Goal: Task Accomplishment & Management: Use online tool/utility

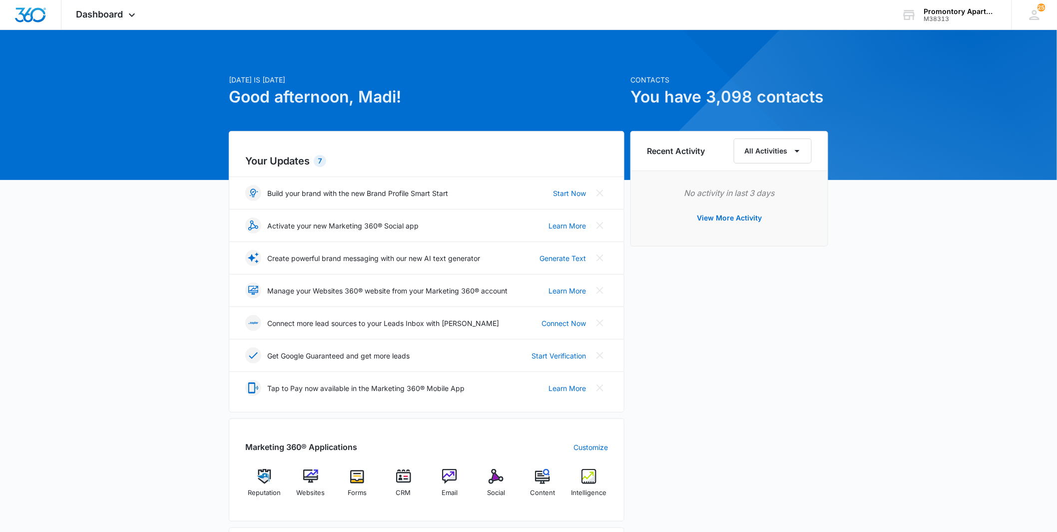
click at [523, 373] on div "[DATE] is [DATE] Good afternoon, Madi! Contacts You have 3,098 contacts Your Up…" at bounding box center [528, 439] width 1057 height 794
click at [95, 21] on div "Dashboard Apps Reputation Websites Forms CRM Email Social Content Intelligence …" at bounding box center [106, 14] width 91 height 29
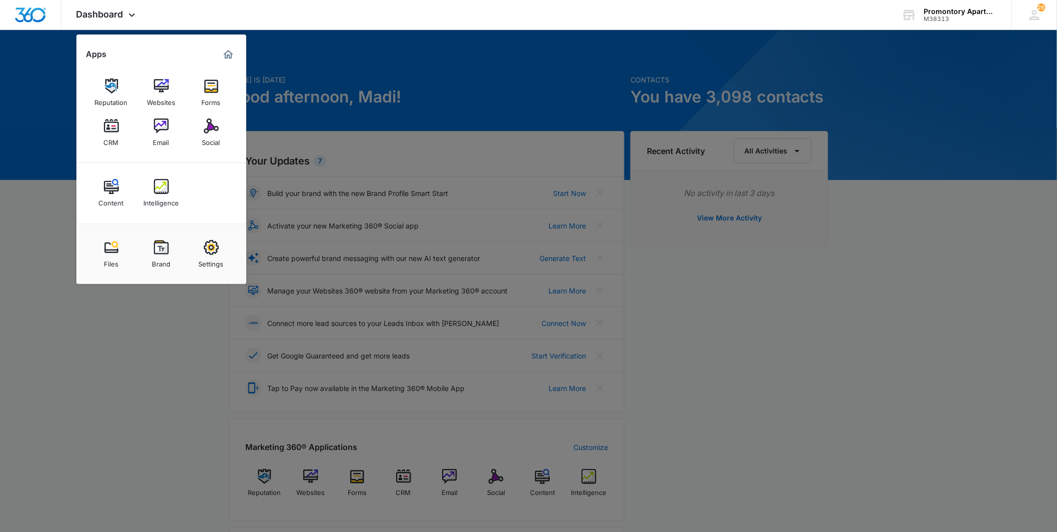
click at [106, 137] on div "CRM" at bounding box center [111, 139] width 15 height 13
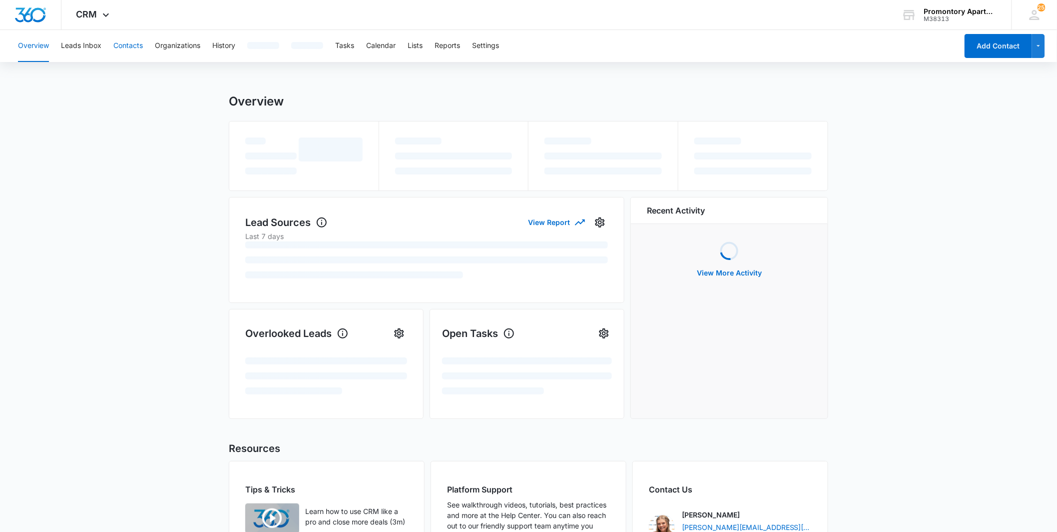
click at [126, 44] on button "Contacts" at bounding box center [127, 46] width 29 height 32
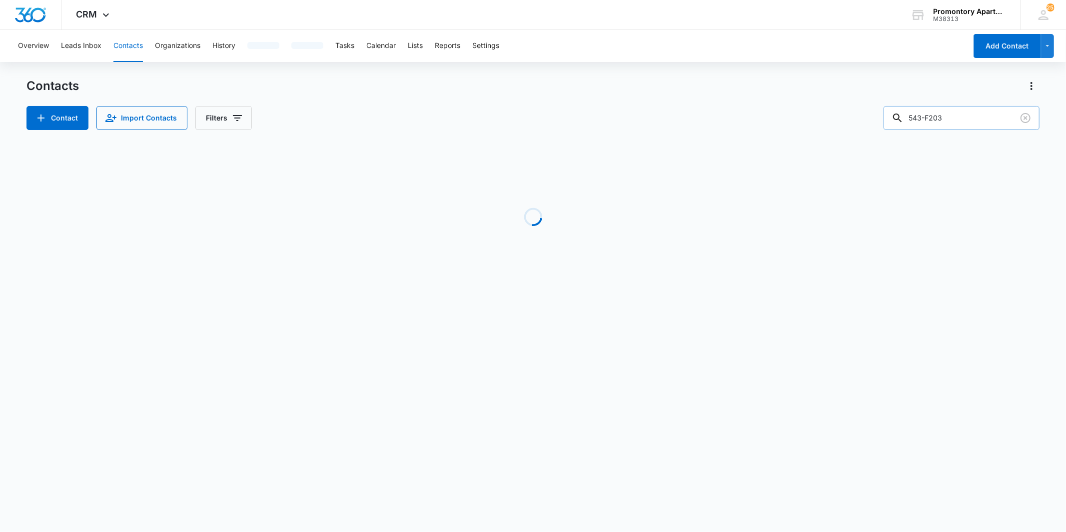
click at [523, 113] on input "543-F203" at bounding box center [961, 118] width 156 height 24
type input "a201"
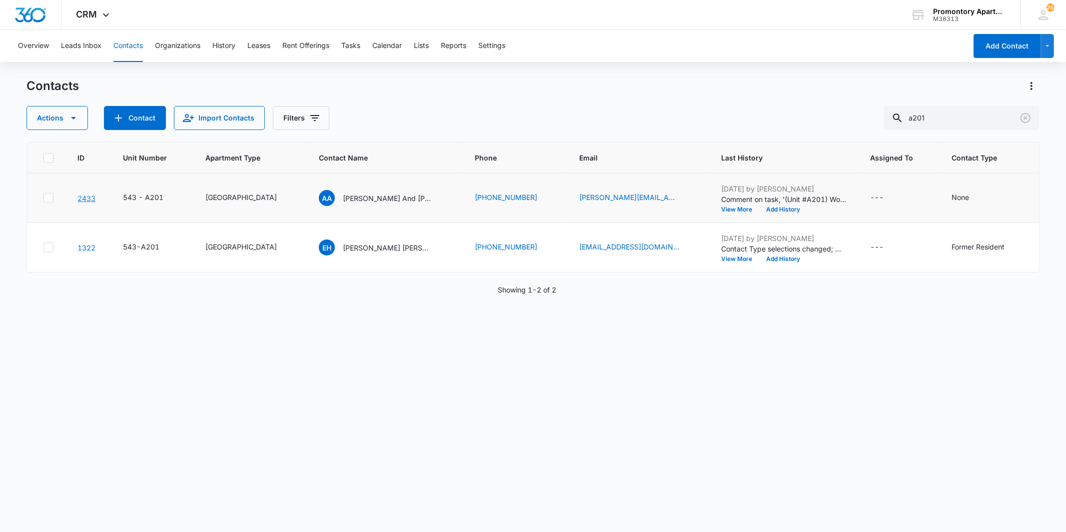
click at [86, 194] on link "2433" at bounding box center [86, 198] width 18 height 8
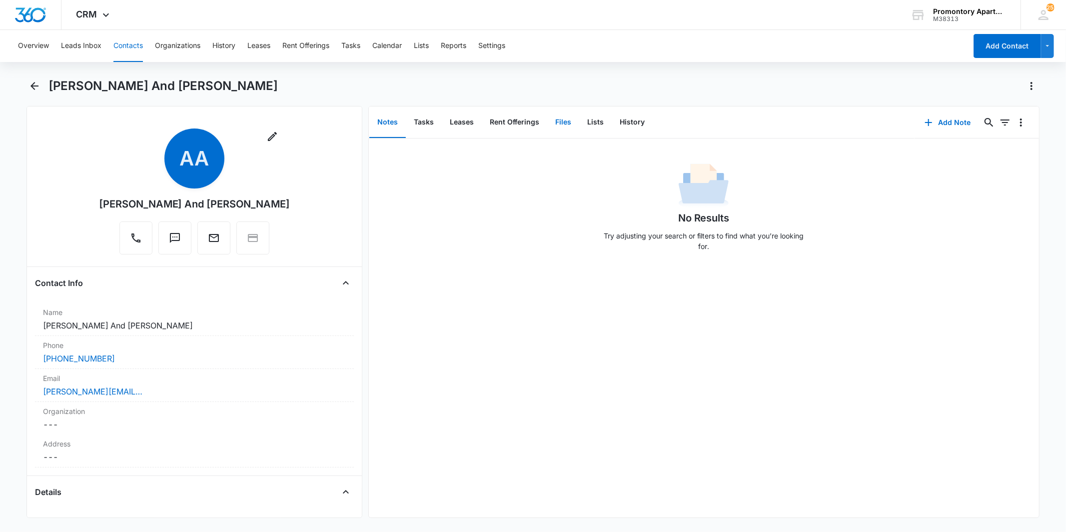
click at [523, 123] on button "Files" at bounding box center [563, 122] width 32 height 31
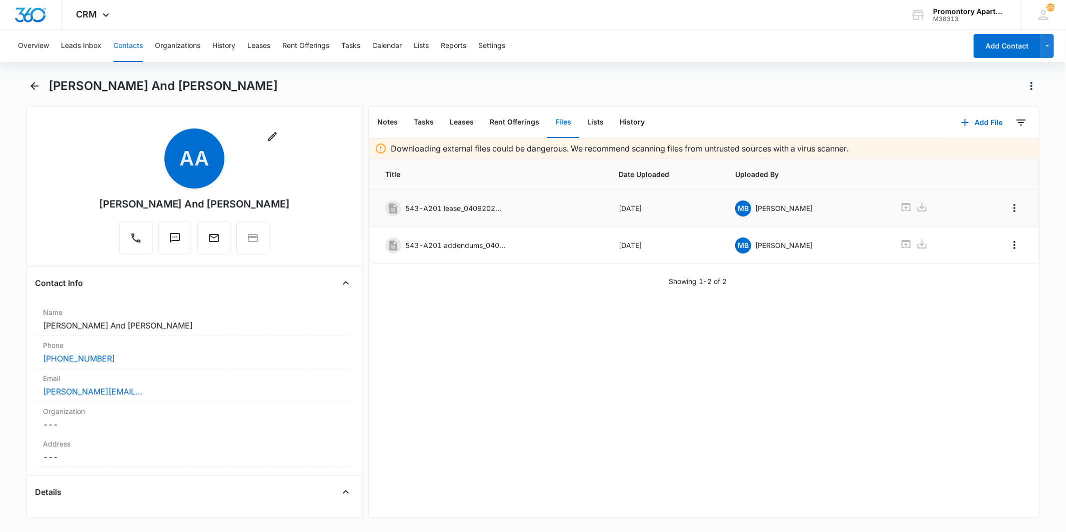
click at [523, 210] on icon at bounding box center [906, 207] width 12 height 12
click at [523, 207] on icon at bounding box center [906, 207] width 12 height 12
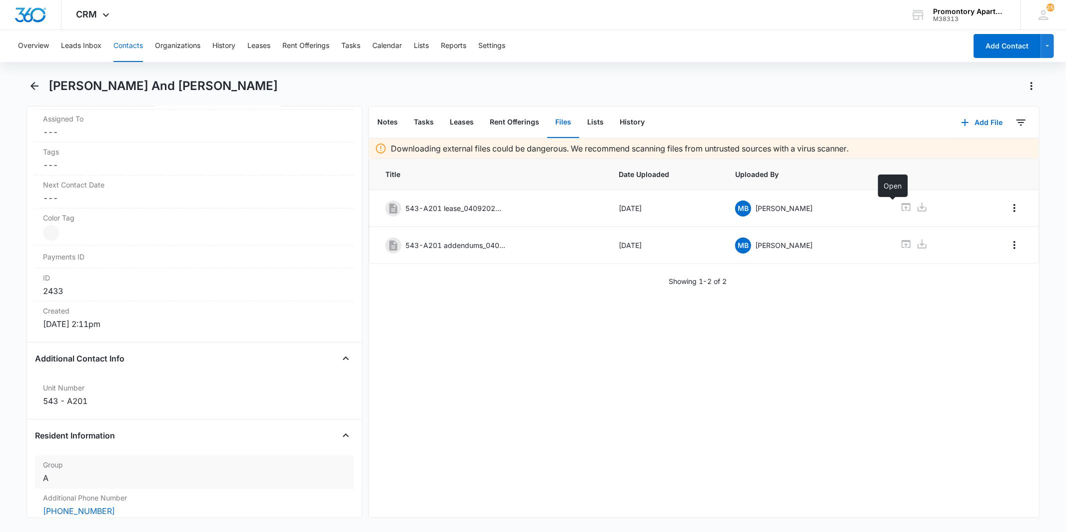
scroll to position [666, 0]
